Goal: Find specific page/section: Find specific page/section

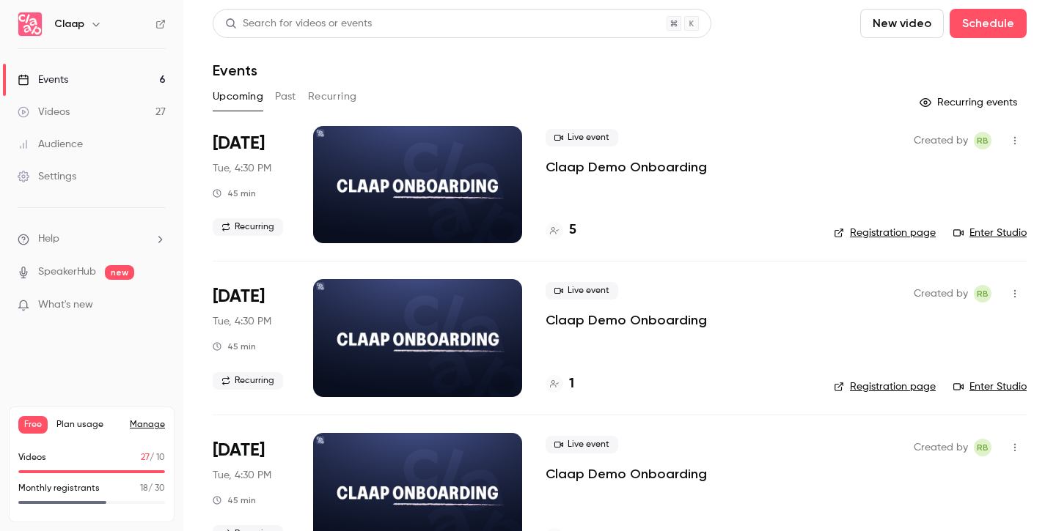
click at [907, 236] on link "Registration page" at bounding box center [884, 233] width 102 height 15
click at [571, 227] on h4 "5" at bounding box center [572, 231] width 7 height 20
click at [905, 230] on link "Registration page" at bounding box center [884, 233] width 102 height 15
